Goal: Task Accomplishment & Management: Complete application form

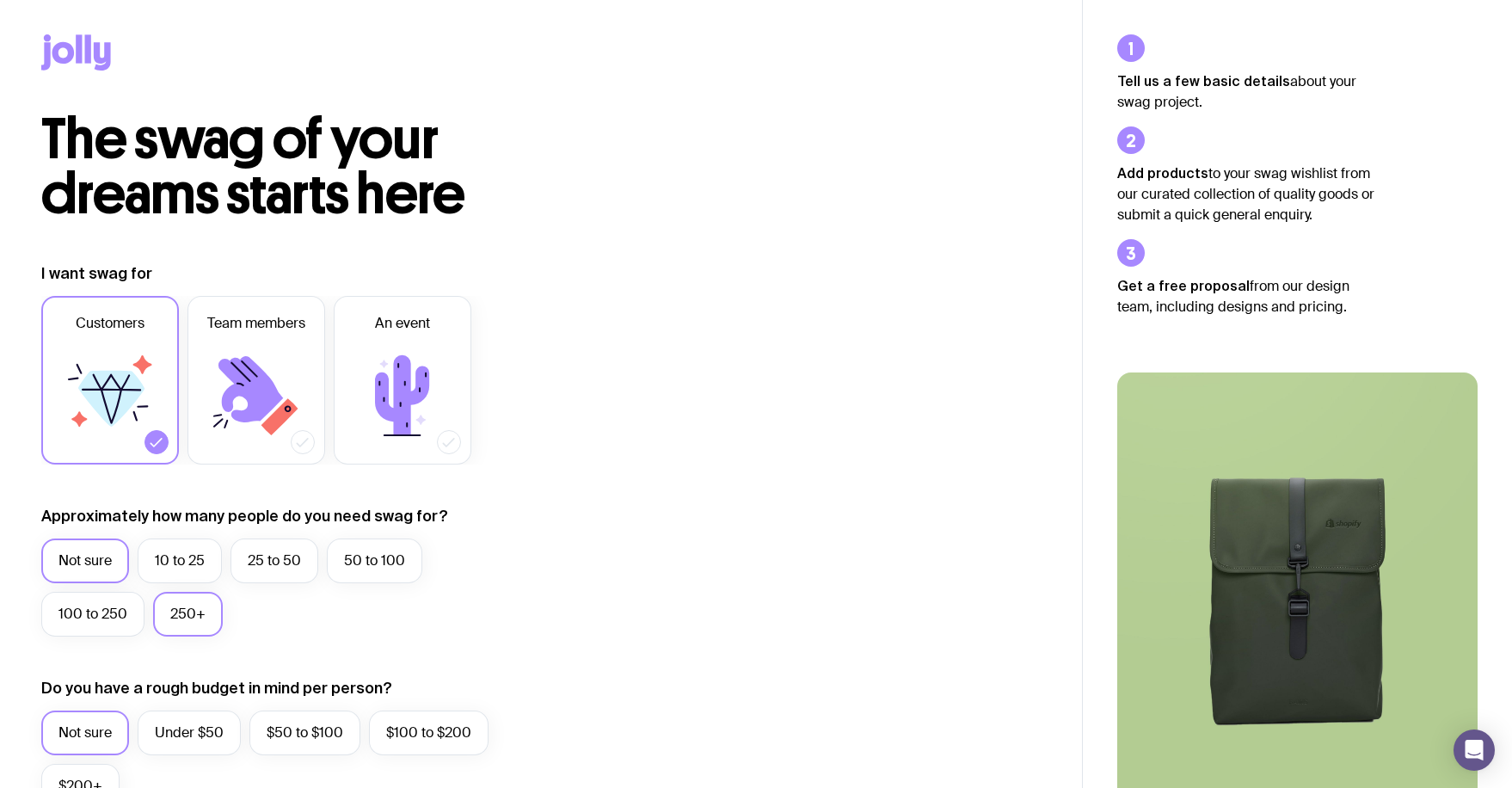
click at [165, 619] on label "250+" at bounding box center [187, 614] width 70 height 45
click at [0, 0] on input "250+" at bounding box center [0, 0] width 0 height 0
click at [162, 726] on label "Under $50" at bounding box center [188, 733] width 103 height 45
click at [0, 0] on input "Under $50" at bounding box center [0, 0] width 0 height 0
click at [420, 366] on icon at bounding box center [402, 395] width 103 height 103
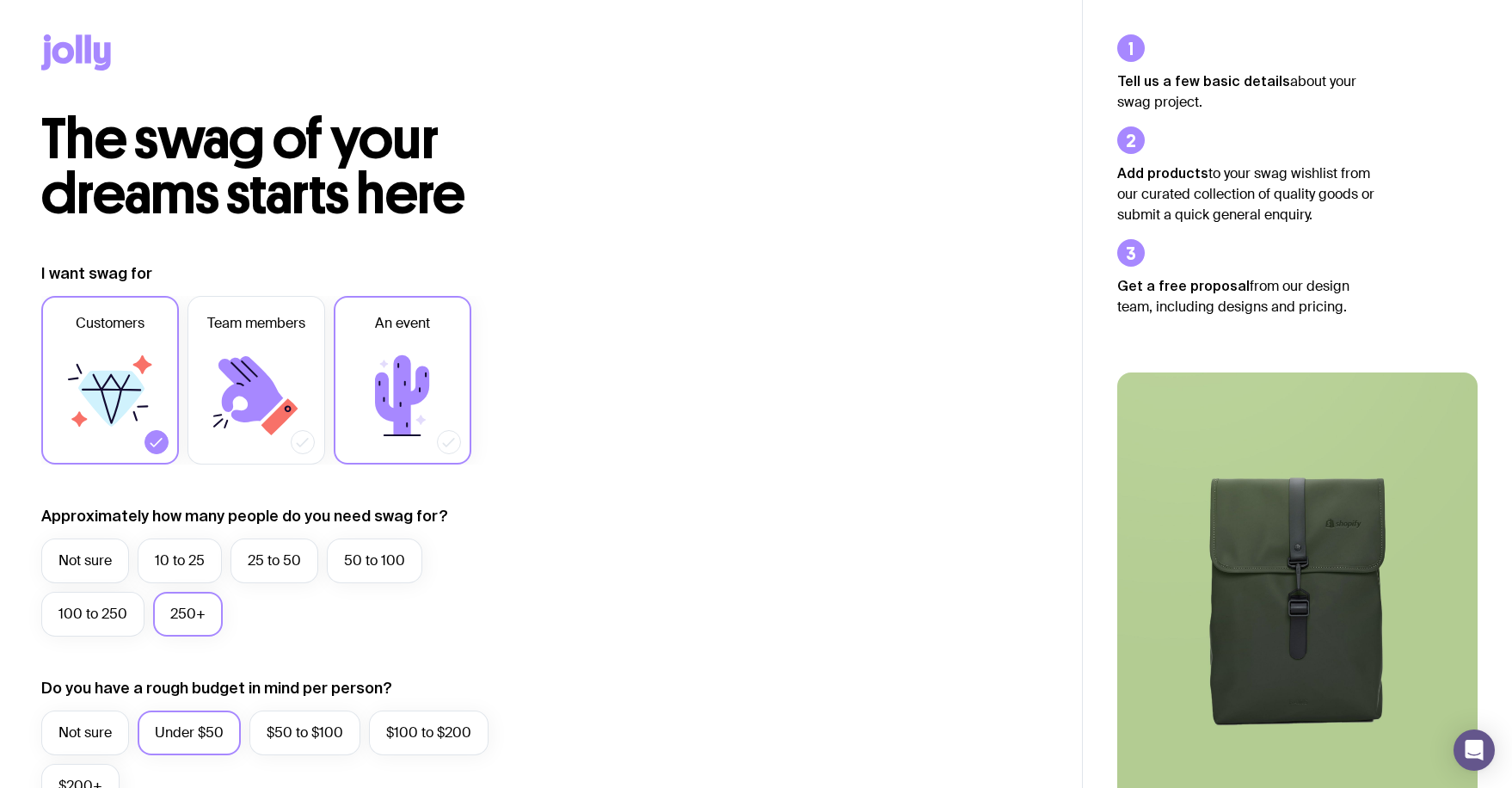
click at [0, 0] on input "An event" at bounding box center [0, 0] width 0 height 0
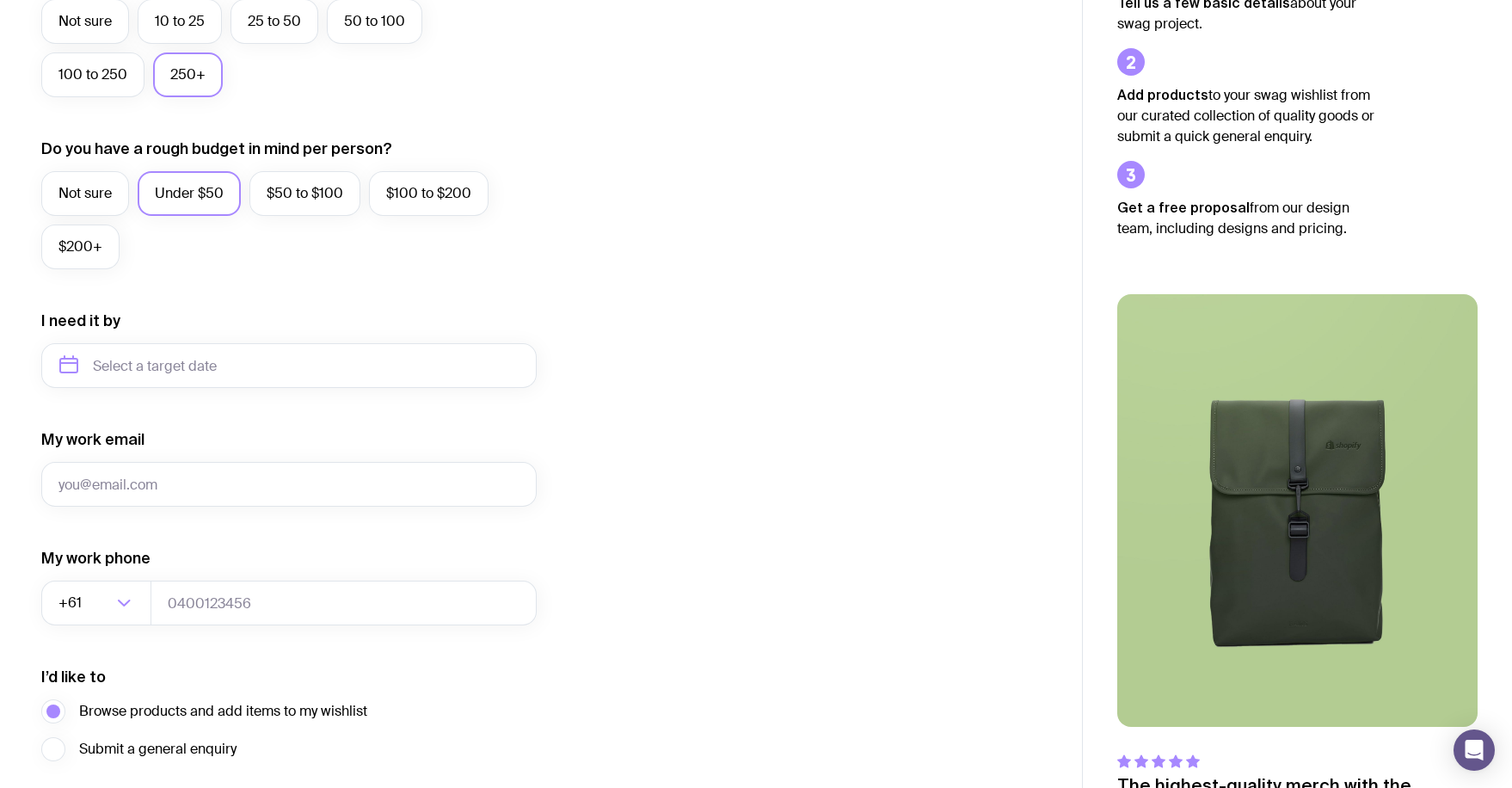
scroll to position [574, 0]
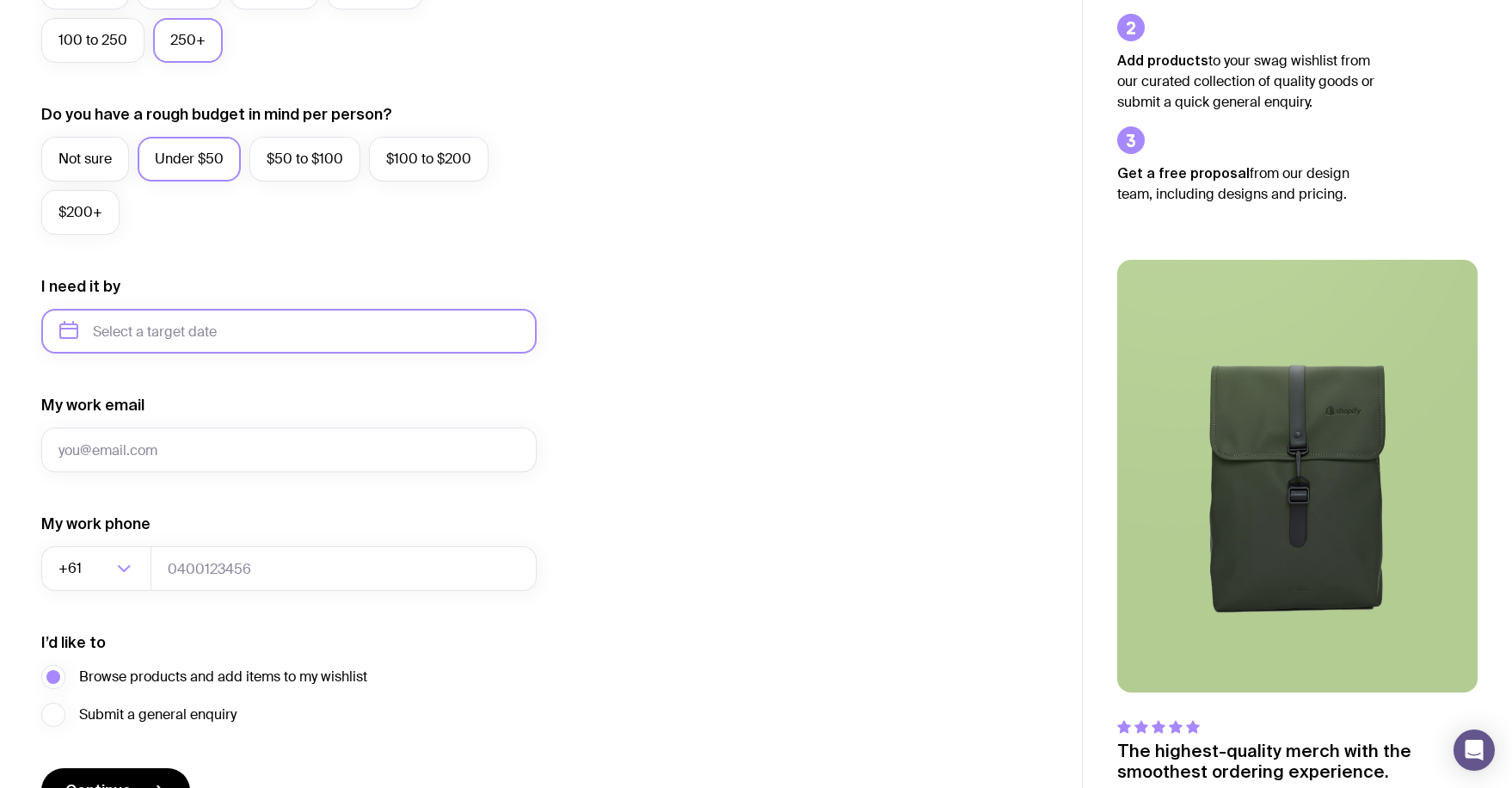
click at [235, 326] on input "text" at bounding box center [289, 331] width 495 height 45
click at [148, 548] on button "Nov" at bounding box center [150, 543] width 63 height 35
type input "[DATE]"
click at [124, 783] on span "Continue" at bounding box center [98, 791] width 67 height 21
